Goal: Obtain resource: Download file/media

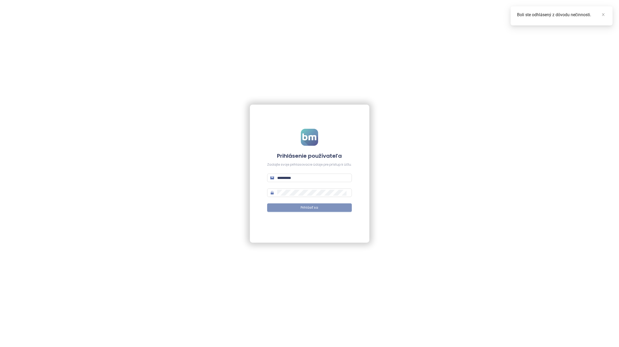
click at [311, 205] on button "Prihlásiť sa" at bounding box center [309, 207] width 85 height 8
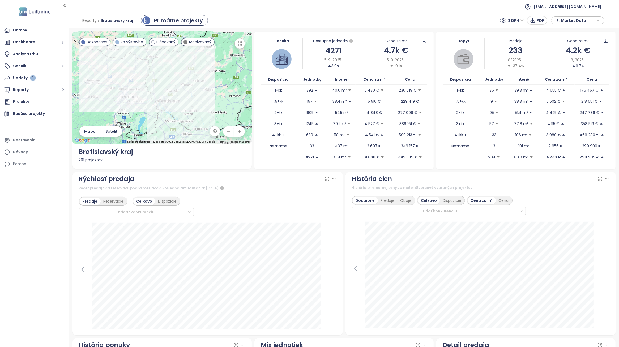
click at [401, 179] on div "História cien" at bounding box center [480, 179] width 257 height 10
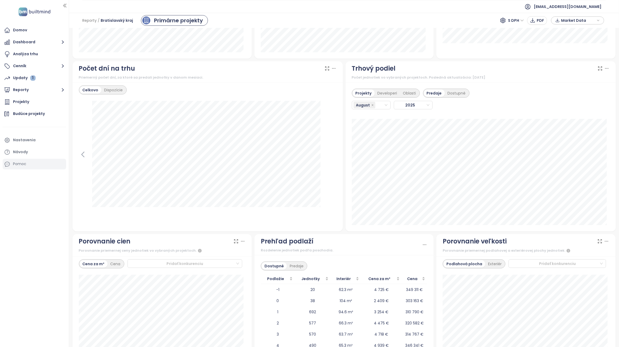
click at [25, 164] on div "Pomoc" at bounding box center [19, 164] width 13 height 7
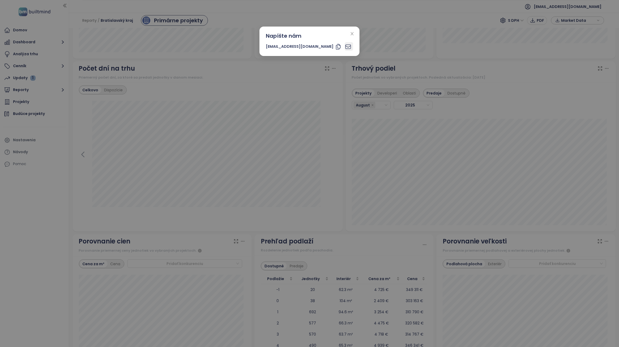
click at [345, 44] on icon at bounding box center [348, 47] width 6 height 6
click at [350, 34] on icon "close" at bounding box center [352, 34] width 4 height 4
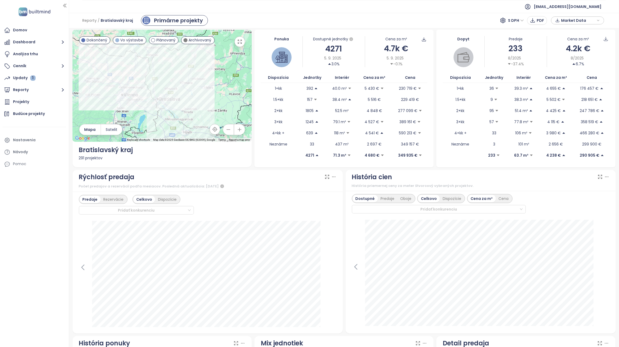
scroll to position [0, 0]
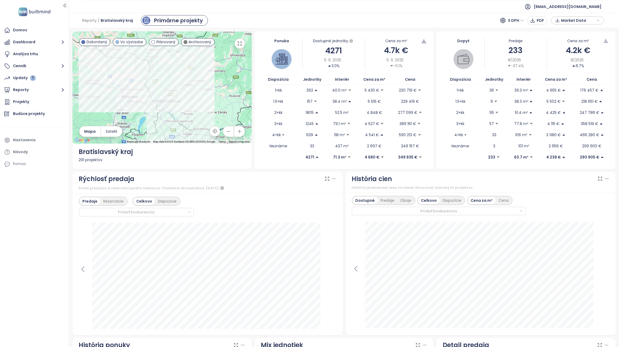
click at [336, 197] on div "Predaje Rezervácie Celkovo Dispozície Pridať konkurenciu [DATE] predané: 328 Kl…" at bounding box center [207, 264] width 270 height 142
click at [339, 196] on div "Predaje Rezervácie Celkovo Dispozície Pridať konkurenciu [DATE] predané: 328 Kl…" at bounding box center [207, 264] width 270 height 142
click at [48, 64] on button "Cenník" at bounding box center [34, 66] width 63 height 11
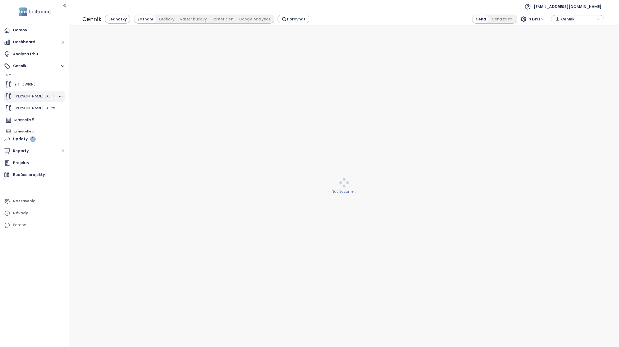
scroll to position [60, 0]
click at [38, 135] on div "Updaty 1" at bounding box center [34, 139] width 63 height 11
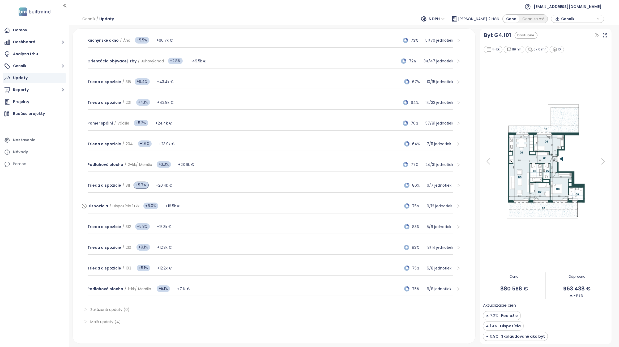
scroll to position [191, 0]
click at [112, 319] on span "Malé updaty (4)" at bounding box center [105, 321] width 31 height 5
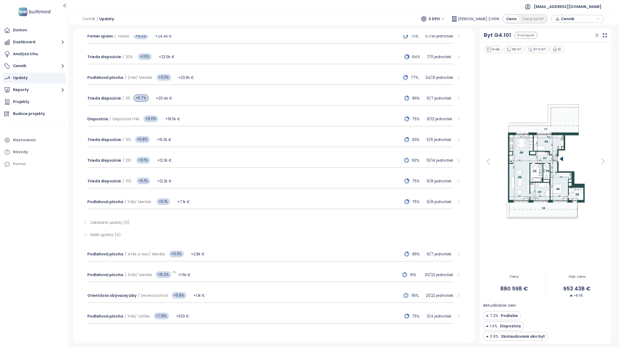
scroll to position [279, 0]
click at [84, 231] on icon "right" at bounding box center [85, 233] width 4 height 4
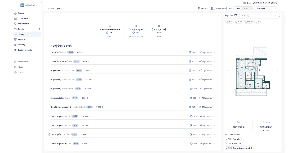
scroll to position [0, 0]
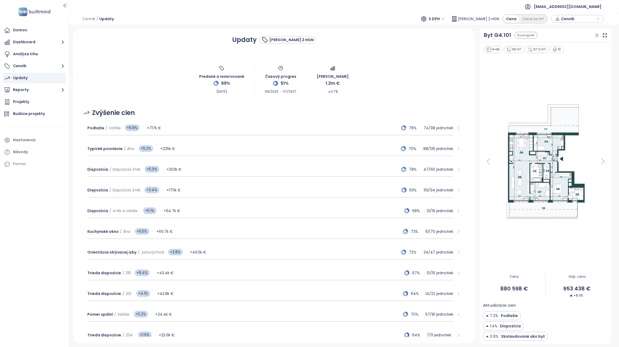
click at [29, 193] on div "Domov Dashboard Analýza trhu Cenník Updaty Reporty Projekty Budúce projekty Nas…" at bounding box center [34, 173] width 69 height 347
click at [39, 92] on button "Reporty" at bounding box center [34, 90] width 63 height 11
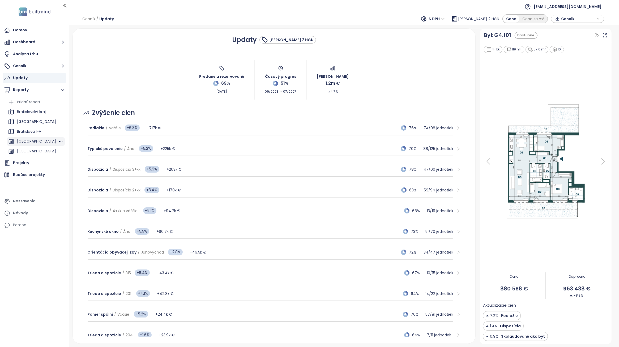
click at [40, 139] on div "[GEOGRAPHIC_DATA]" at bounding box center [36, 141] width 39 height 7
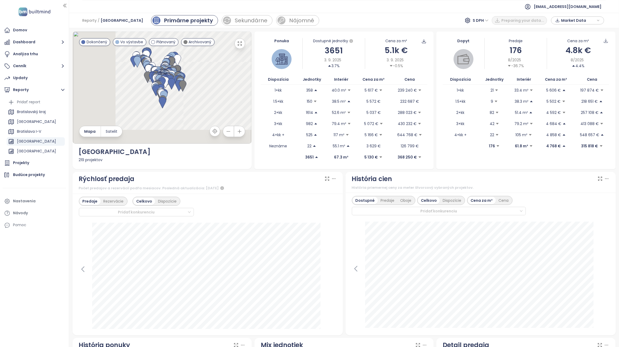
click at [332, 178] on icon at bounding box center [333, 178] width 5 height 5
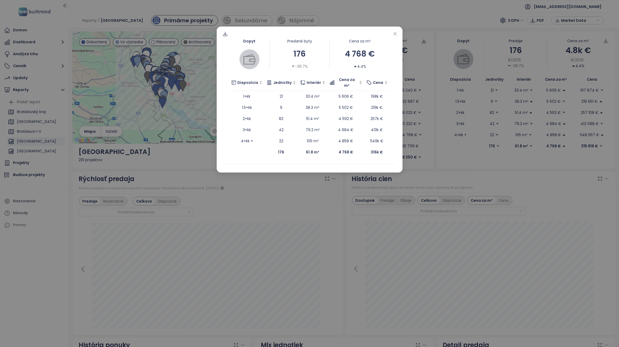
click at [230, 36] on div "Dopyt Predané byty 176 -36.7% Cena za m² 4 768 € 4.4% Dispozícia Jednotky Inter…" at bounding box center [309, 98] width 173 height 132
click at [227, 35] on icon at bounding box center [225, 35] width 4 height 2
click at [226, 34] on icon at bounding box center [224, 33] width 5 height 5
click at [234, 63] on span "Dáta ako XLSX" at bounding box center [229, 65] width 29 height 6
click at [396, 32] on icon "close" at bounding box center [395, 34] width 4 height 4
